Goal: Find specific page/section: Find specific page/section

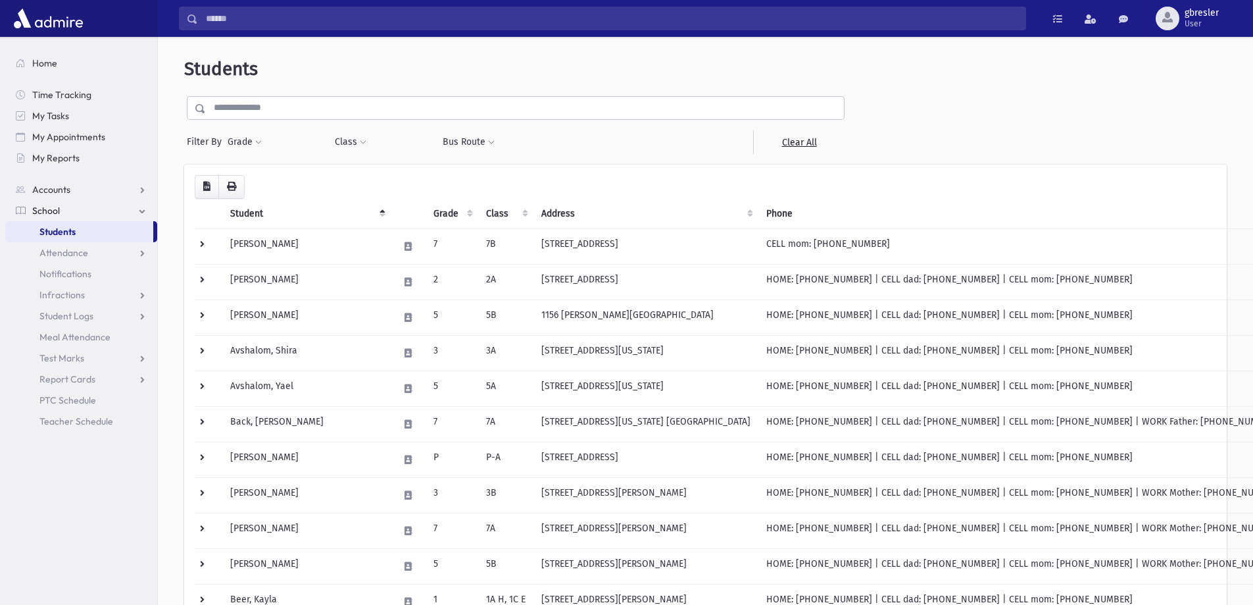
select select
click at [363, 143] on span at bounding box center [363, 143] width 7 height 8
click at [363, 171] on ul at bounding box center [403, 176] width 126 height 20
type input "*"
select select "**"
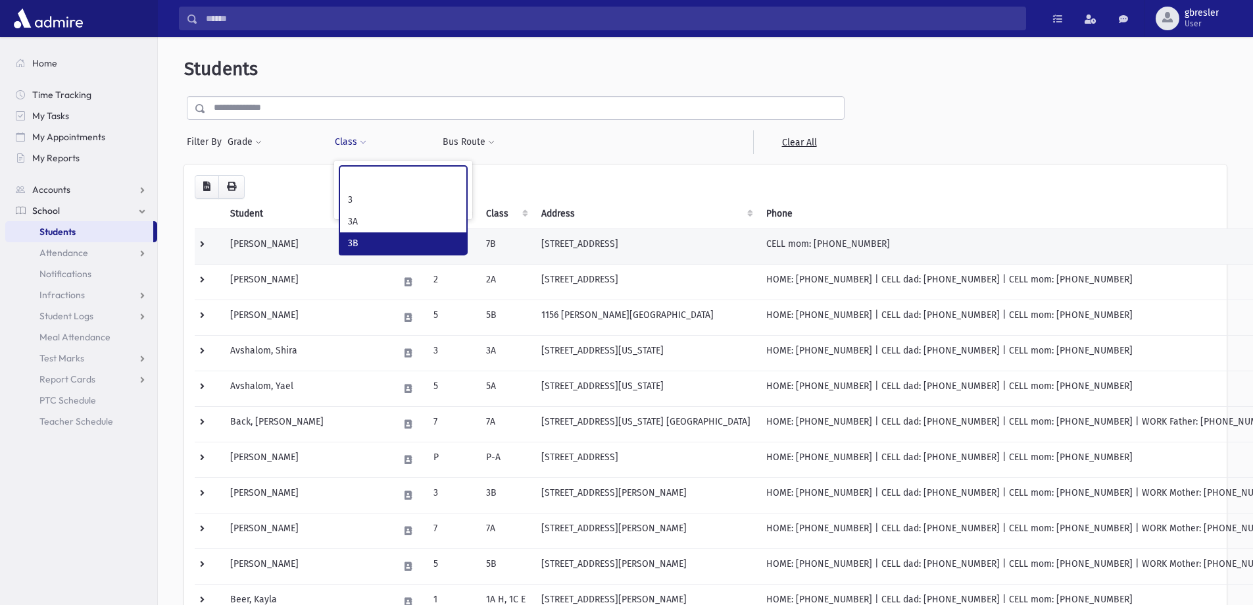
scroll to position [212, 0]
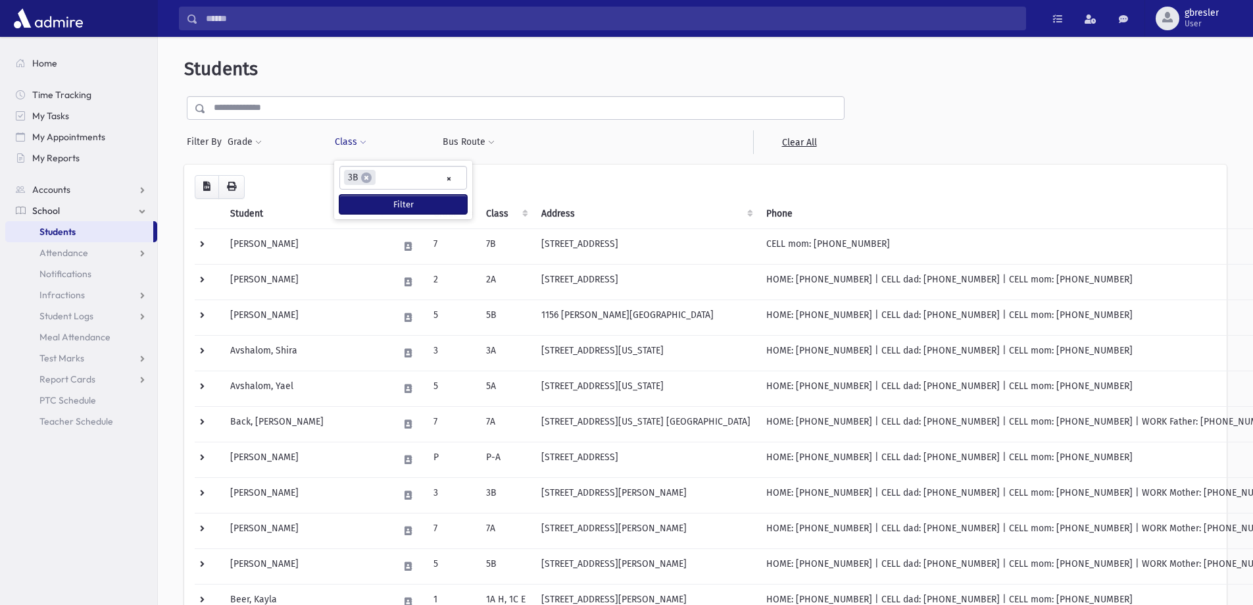
click at [397, 206] on button "Filter" at bounding box center [403, 204] width 128 height 19
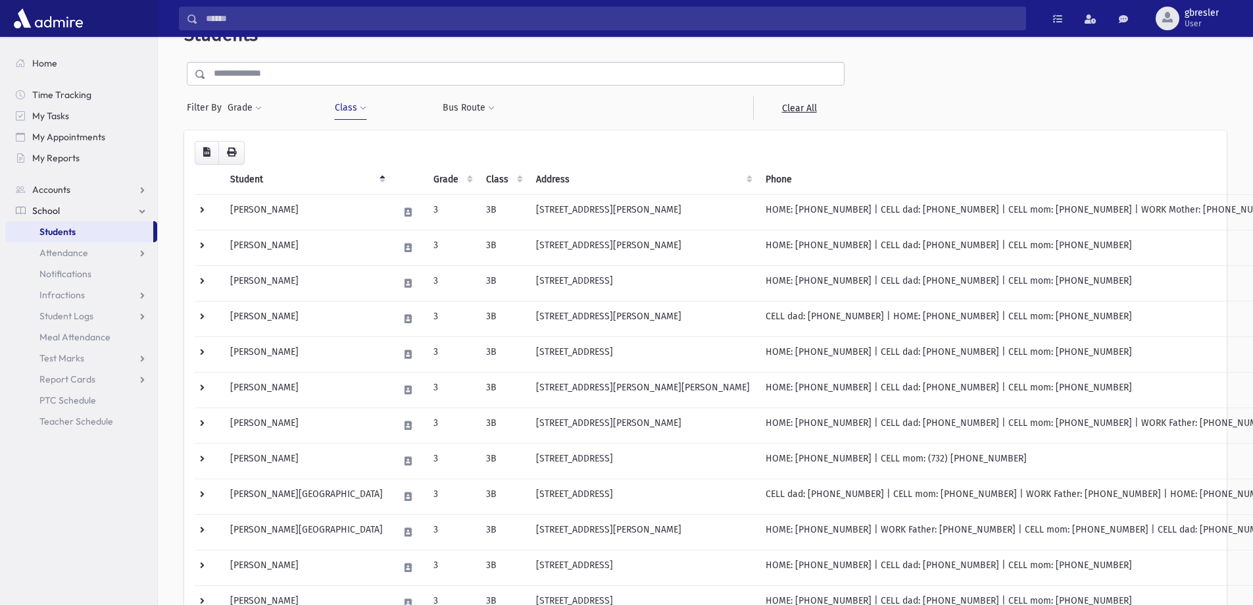
scroll to position [66, 0]
